Goal: Task Accomplishment & Management: Manage account settings

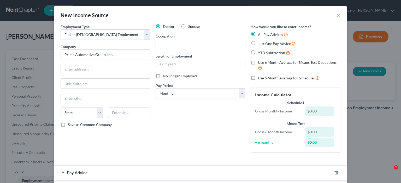
select select "0"
click at [340, 18] on button "×" at bounding box center [338, 15] width 4 height 6
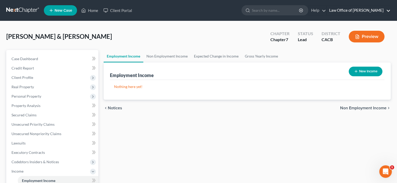
click at [350, 12] on link "Law Office of [PERSON_NAME]" at bounding box center [358, 10] width 64 height 9
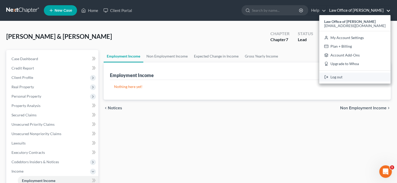
click at [331, 82] on link "Log out" at bounding box center [354, 77] width 71 height 9
